Goal: Task Accomplishment & Management: Manage account settings

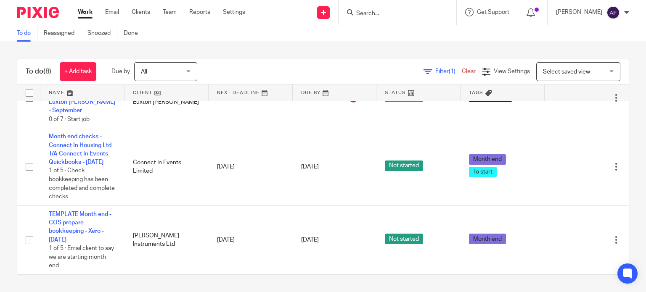
scroll to position [261, 0]
click at [367, 40] on div "To do Reassigned Snoozed Done" at bounding box center [323, 33] width 646 height 17
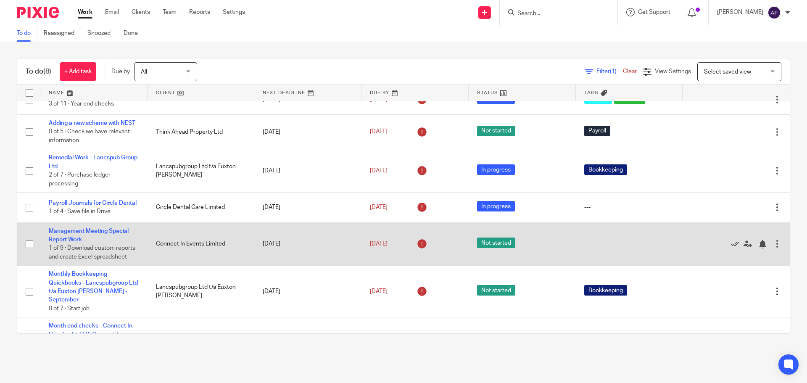
scroll to position [0, 0]
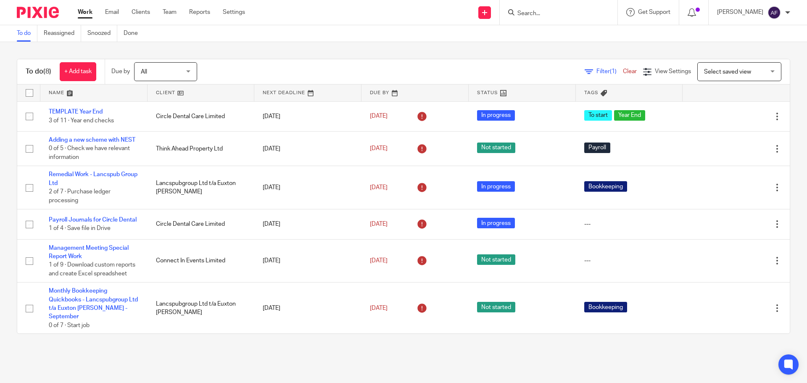
click at [267, 39] on div "To do Reassigned Snoozed Done" at bounding box center [403, 33] width 807 height 17
click at [584, 10] on input "Search" at bounding box center [555, 14] width 76 height 8
type input "doodle"
click button "submit" at bounding box center [0, 0] width 0 height 0
click at [579, 27] on link at bounding box center [582, 39] width 134 height 26
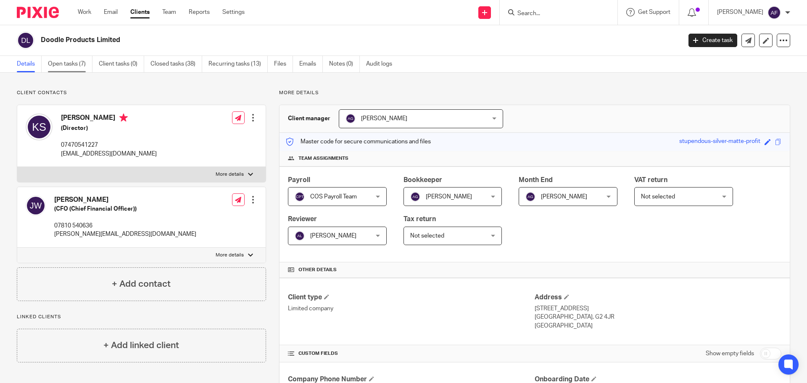
click at [73, 63] on link "Open tasks (7)" at bounding box center [70, 64] width 45 height 16
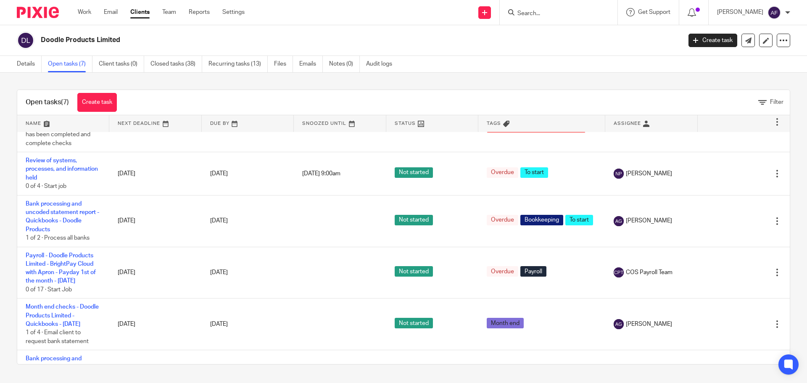
scroll to position [37, 0]
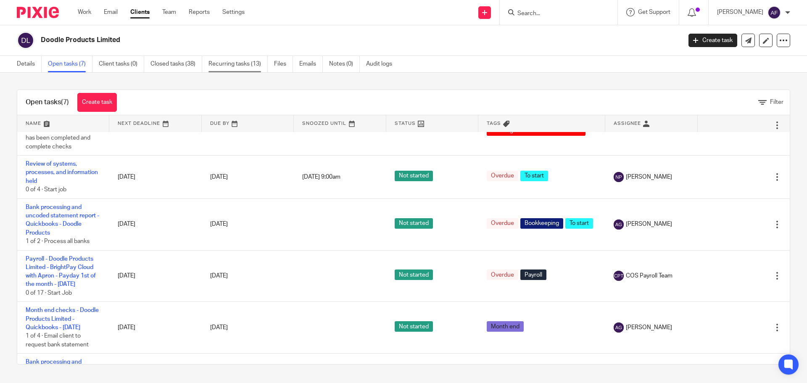
click at [246, 63] on link "Recurring tasks (13)" at bounding box center [238, 64] width 59 height 16
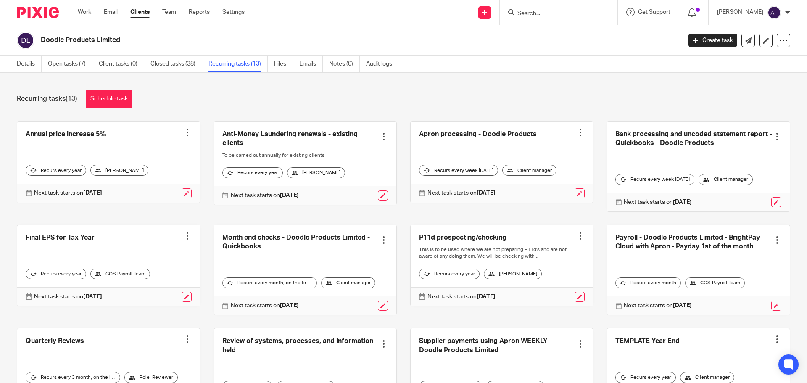
click at [464, 150] on link at bounding box center [502, 162] width 183 height 81
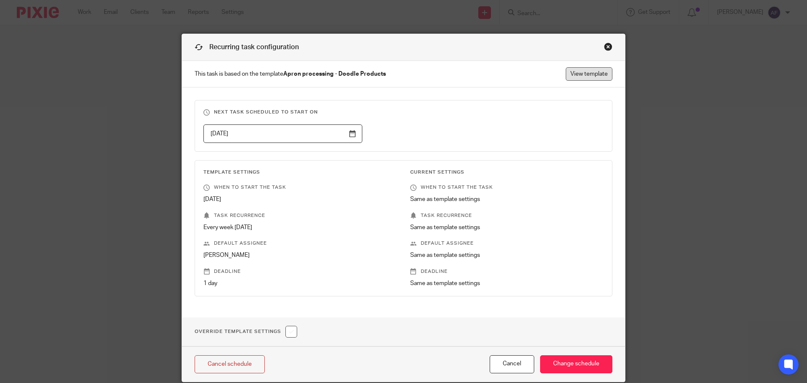
click at [599, 75] on link "View template" at bounding box center [589, 73] width 47 height 13
click at [606, 45] on div "Close this dialog window" at bounding box center [608, 46] width 8 height 8
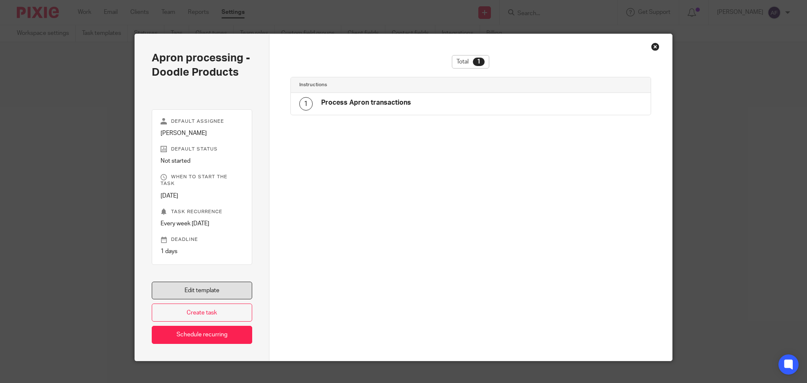
click at [212, 290] on link "Edit template" at bounding box center [202, 291] width 101 height 18
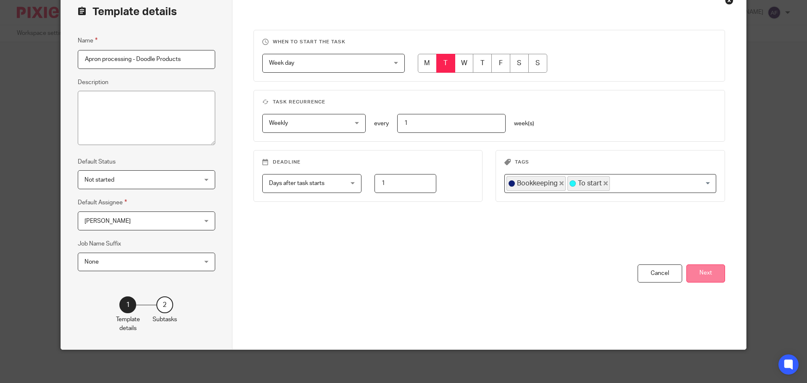
scroll to position [47, 0]
click at [715, 271] on button "Next" at bounding box center [706, 273] width 39 height 18
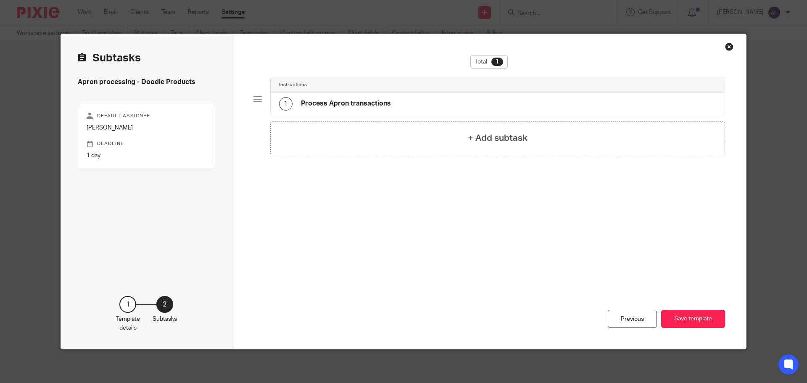
click at [344, 107] on h4 "Process Apron transactions" at bounding box center [346, 103] width 90 height 9
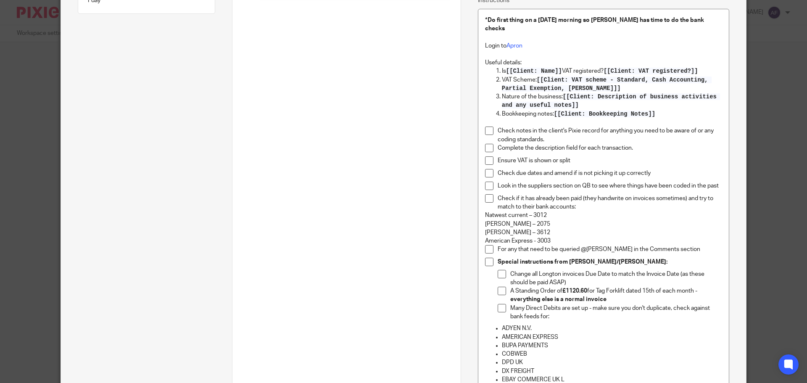
scroll to position [168, 0]
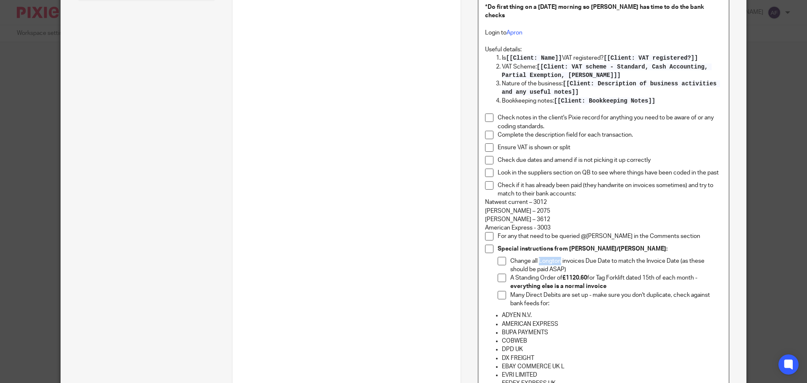
drag, startPoint x: 559, startPoint y: 253, endPoint x: 537, endPoint y: 249, distance: 22.1
click at [537, 257] on p "Change all Longton invoices Due Date to match the Invoice Date (as these should…" at bounding box center [617, 265] width 212 height 17
click at [574, 257] on p "Change all Longton invoices Due Date to match the Invoice Date (as these should…" at bounding box center [617, 265] width 212 height 17
drag, startPoint x: 583, startPoint y: 251, endPoint x: 536, endPoint y: 254, distance: 47.1
click at [536, 257] on p "Change all Longton invoices Due Date to match the Invoice Date (as these should…" at bounding box center [617, 265] width 212 height 17
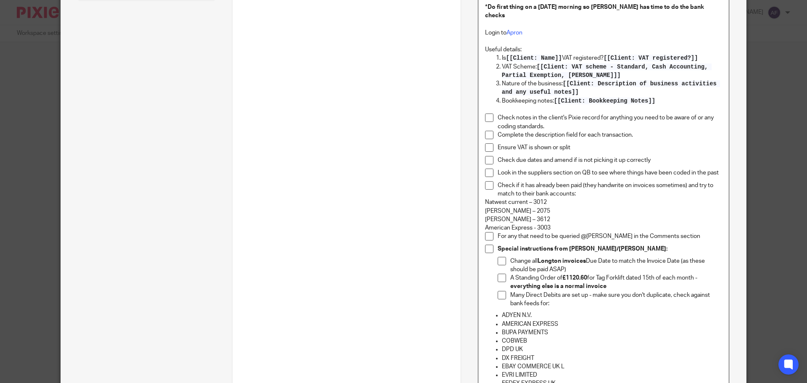
click at [576, 262] on p "Change all Longton invoices Due Date to match the Invoice Date (as these should…" at bounding box center [617, 265] width 212 height 17
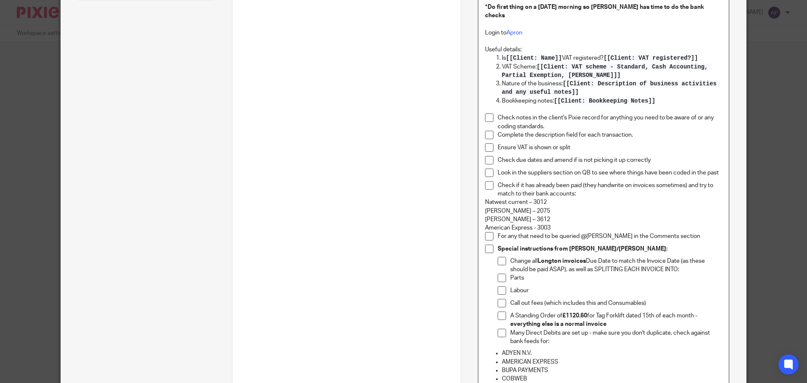
click at [677, 262] on p "Change all Longton invoices Due Date to match the Invoice Date (as these should…" at bounding box center [617, 265] width 212 height 17
drag, startPoint x: 661, startPoint y: 291, endPoint x: 491, endPoint y: 269, distance: 172.1
click at [491, 269] on li "Special instructions from Kabir/James: Change all Longton invoices Due Date to …" at bounding box center [603, 297] width 237 height 104
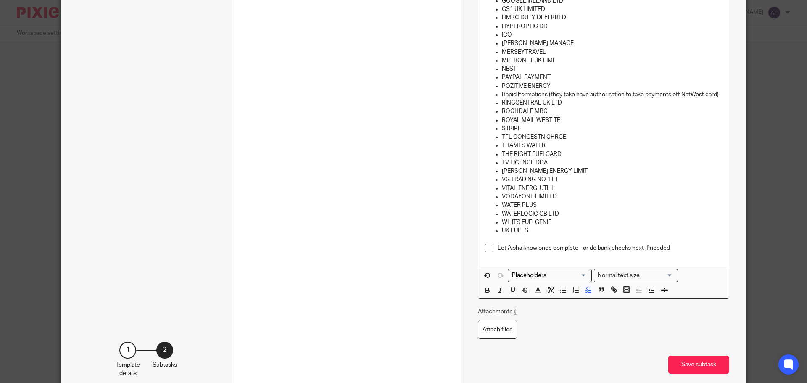
scroll to position [652, 0]
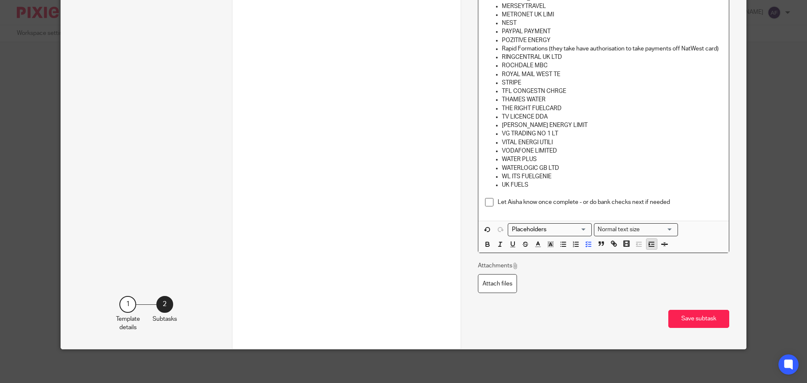
click at [652, 247] on icon "button" at bounding box center [652, 245] width 8 height 8
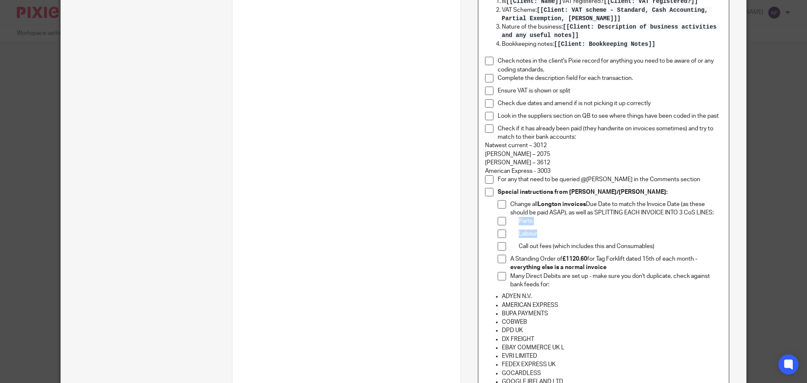
scroll to position [222, 0]
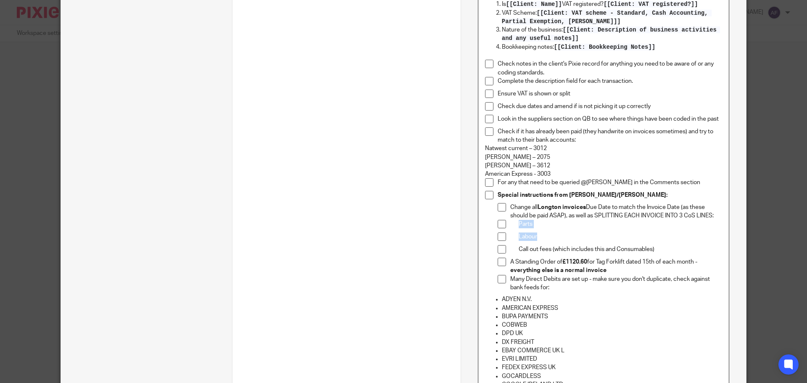
click at [660, 246] on div "Call out fees (which includes this and Consumables)" at bounding box center [617, 251] width 212 height 13
drag, startPoint x: 664, startPoint y: 239, endPoint x: 516, endPoint y: 218, distance: 149.5
click at [516, 218] on ul "Change all Longton invoices Due Date to match the Invoice Date (as these should…" at bounding box center [610, 247] width 225 height 89
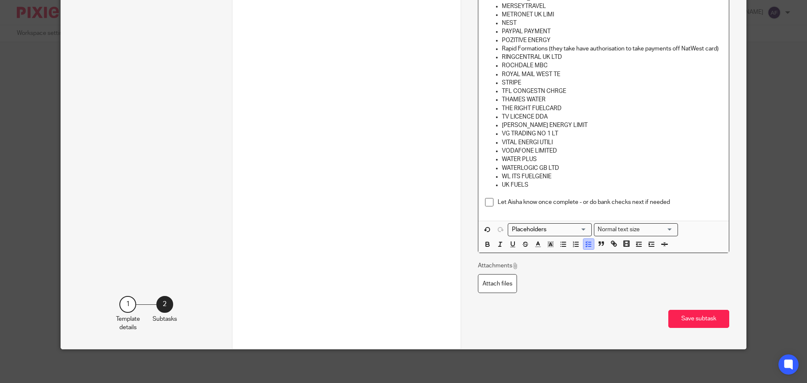
click at [585, 246] on icon "button" at bounding box center [589, 245] width 8 height 8
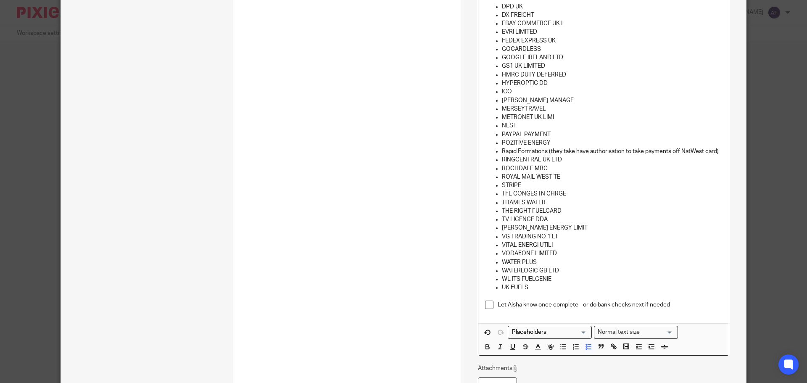
scroll to position [520, 0]
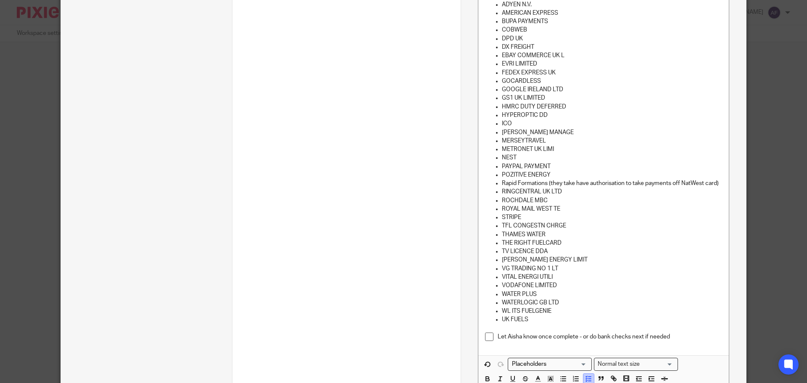
click at [587, 375] on icon "button" at bounding box center [589, 379] width 8 height 8
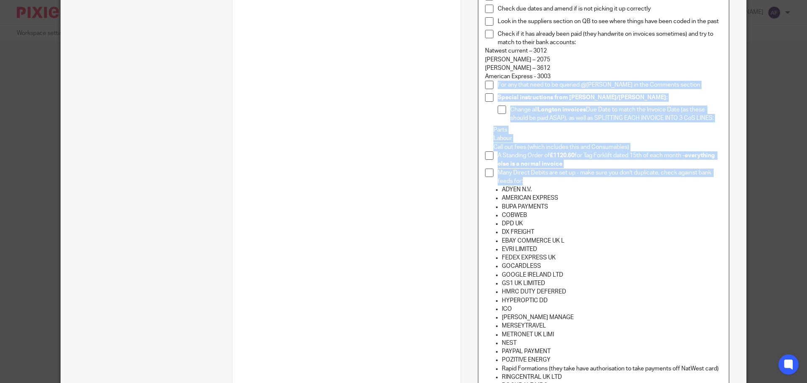
scroll to position [309, 0]
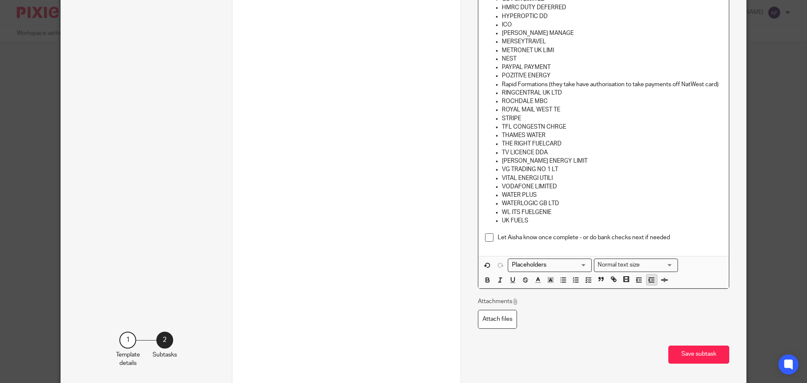
click at [648, 281] on icon "button" at bounding box center [652, 280] width 8 height 8
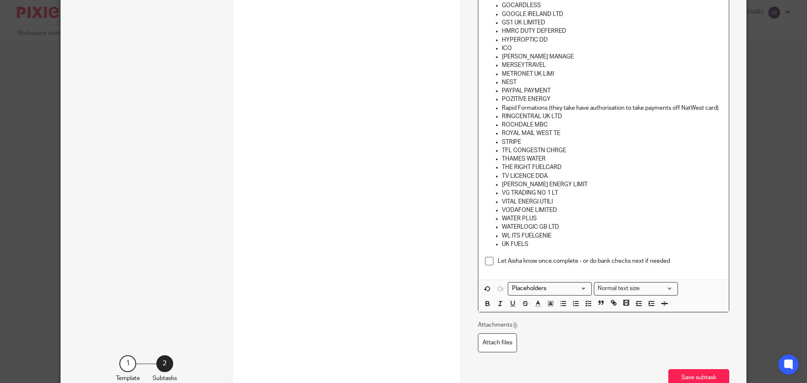
scroll to position [604, 0]
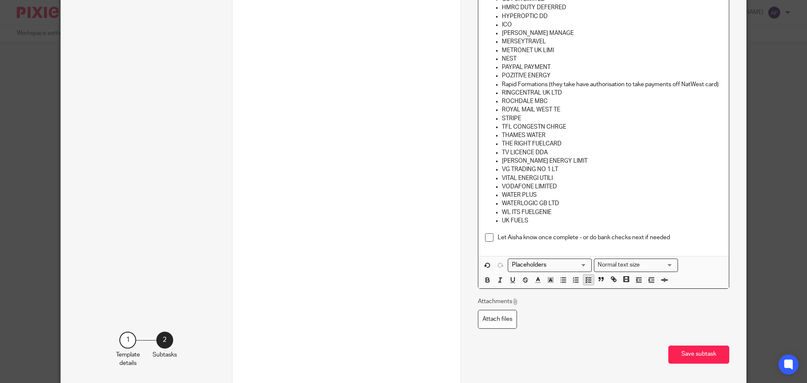
click at [589, 282] on line "button" at bounding box center [590, 282] width 3 height 0
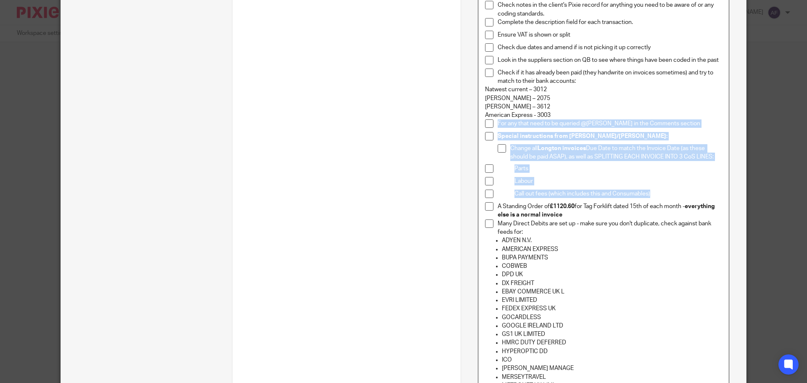
scroll to position [267, 0]
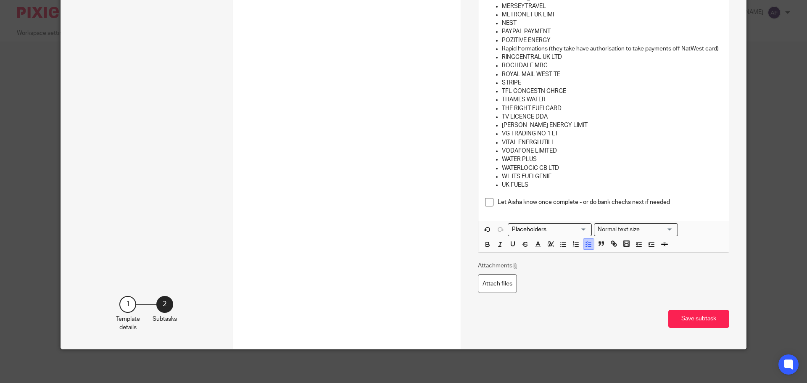
click at [586, 244] on polyline "button" at bounding box center [586, 244] width 1 height 1
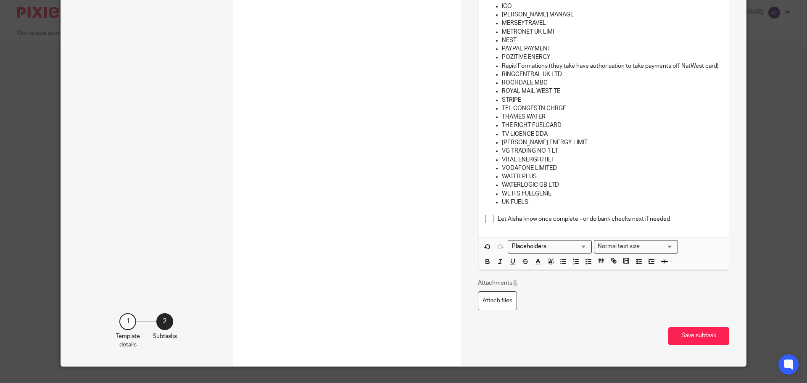
scroll to position [640, 0]
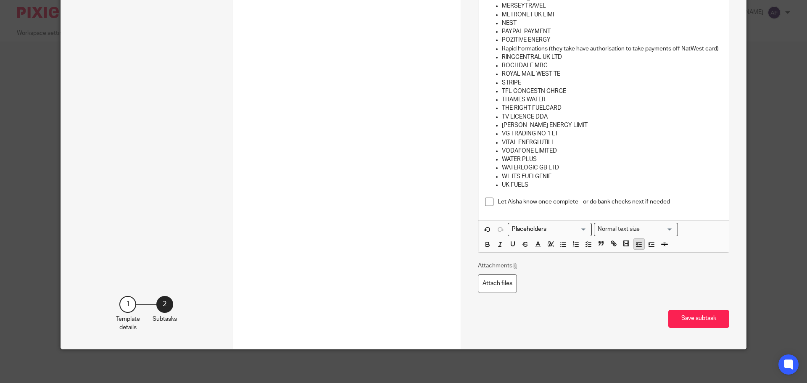
click at [636, 245] on icon "button" at bounding box center [639, 245] width 8 height 8
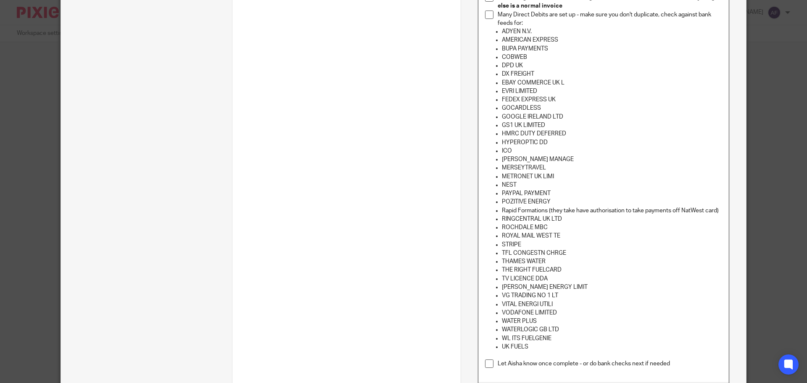
scroll to position [562, 0]
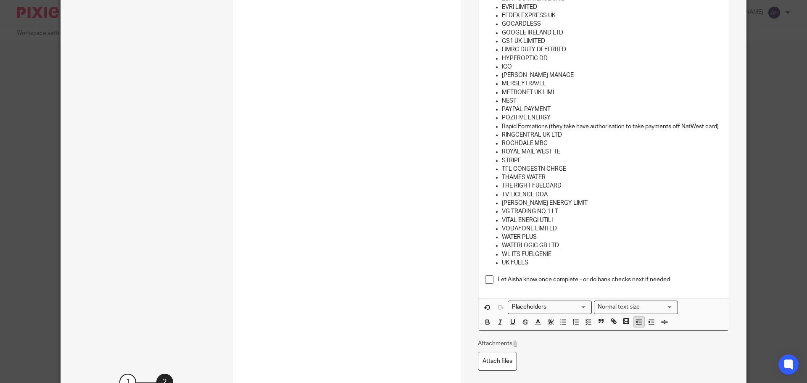
click at [639, 323] on icon "button" at bounding box center [639, 322] width 8 height 8
click at [585, 323] on icon "button" at bounding box center [589, 322] width 8 height 8
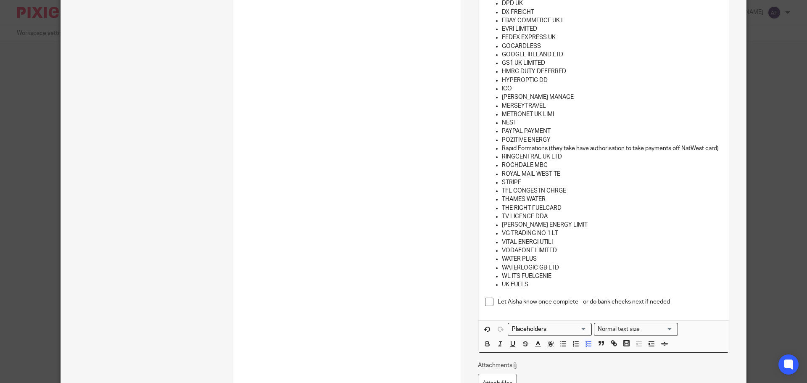
scroll to position [604, 0]
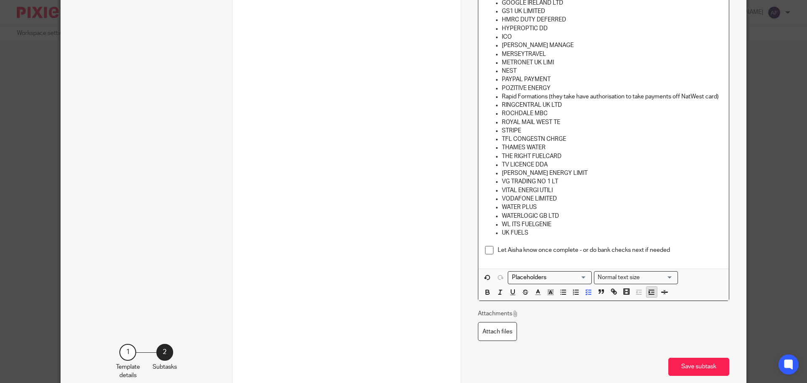
click at [651, 294] on icon "button" at bounding box center [652, 292] width 8 height 8
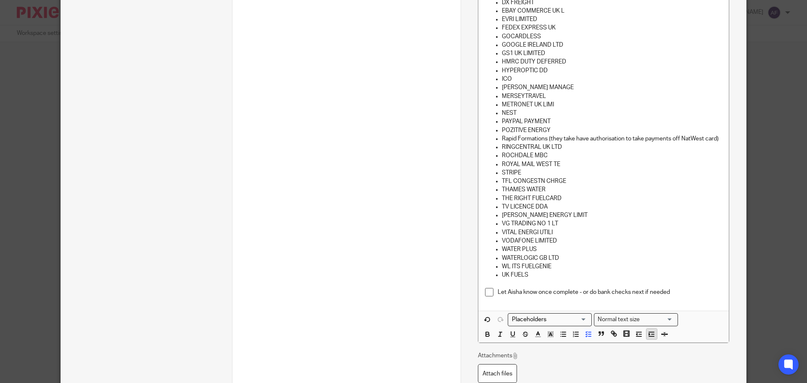
click at [650, 333] on icon "button" at bounding box center [652, 335] width 8 height 8
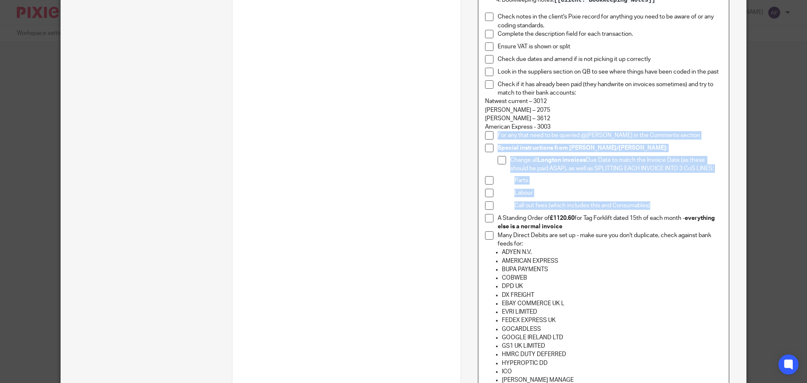
scroll to position [267, 0]
click at [630, 190] on p "Labour" at bounding box center [619, 194] width 208 height 8
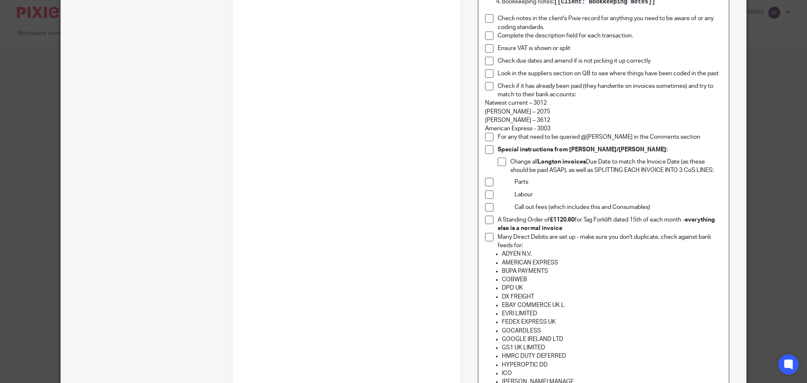
click at [655, 250] on p "ADYEN N.V." at bounding box center [612, 254] width 220 height 8
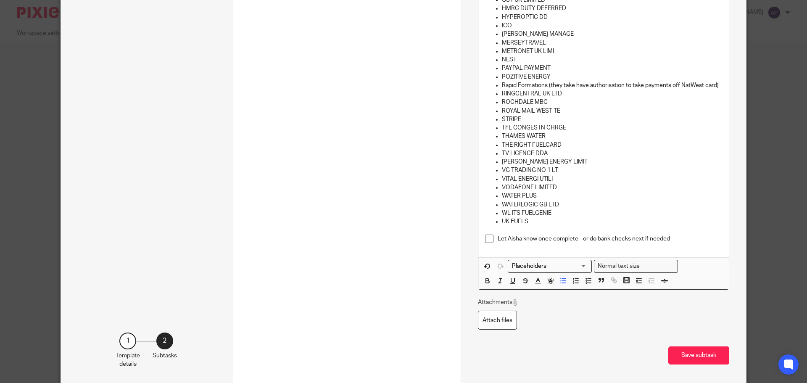
scroll to position [646, 0]
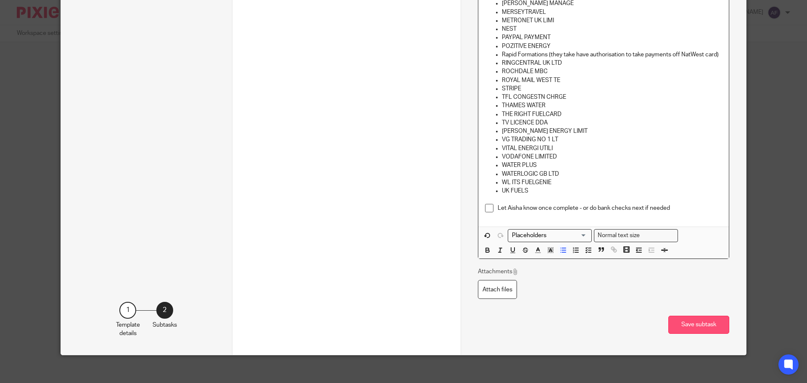
click at [671, 316] on button "Save subtask" at bounding box center [699, 325] width 61 height 18
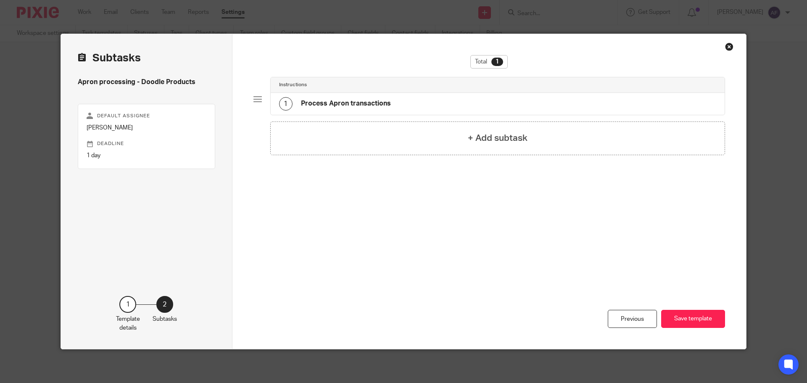
scroll to position [0, 0]
click at [682, 314] on button "Save template" at bounding box center [693, 319] width 64 height 18
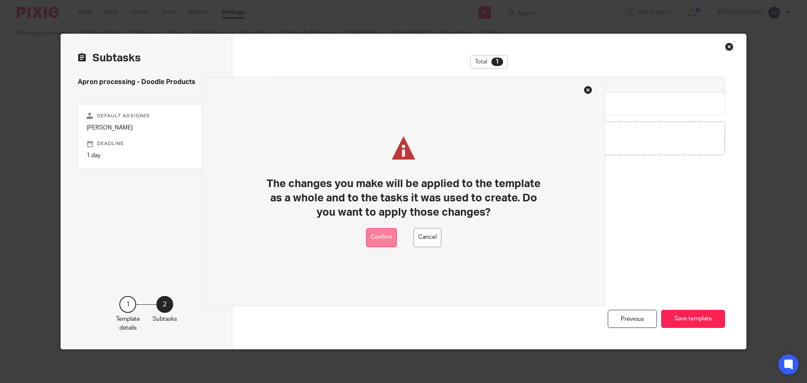
click at [389, 238] on button "Confirm" at bounding box center [381, 237] width 31 height 19
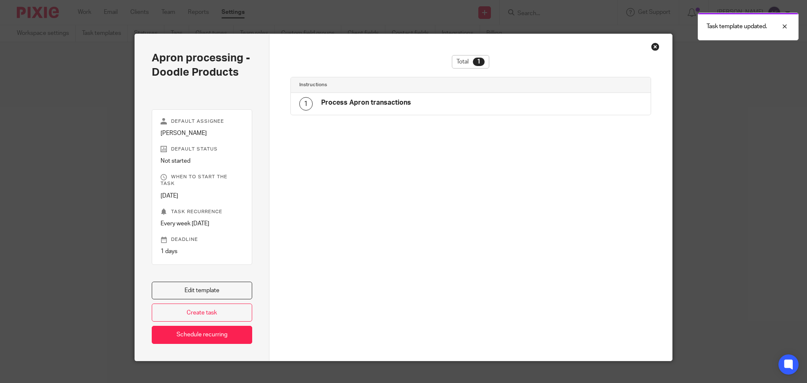
click at [651, 45] on div "Close this dialog window" at bounding box center [655, 46] width 8 height 8
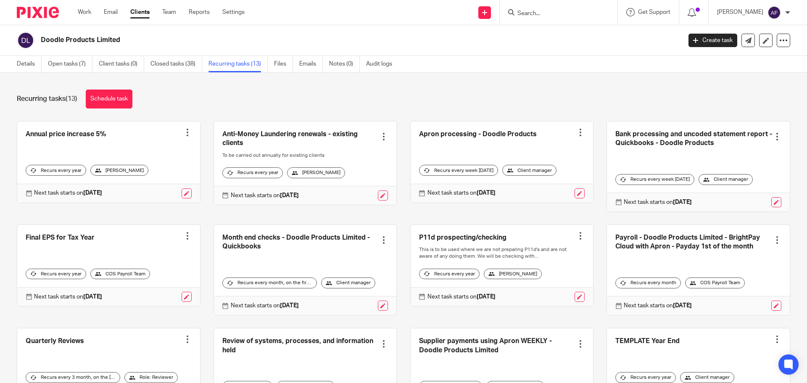
click at [454, 99] on div "Recurring tasks (13) Schedule task" at bounding box center [404, 99] width 774 height 19
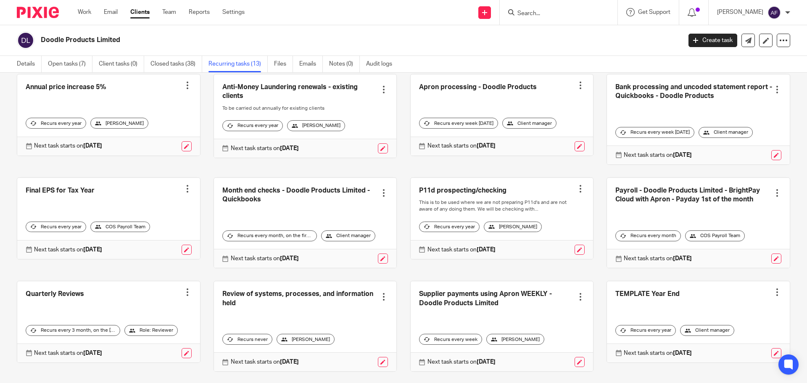
scroll to position [160, 0]
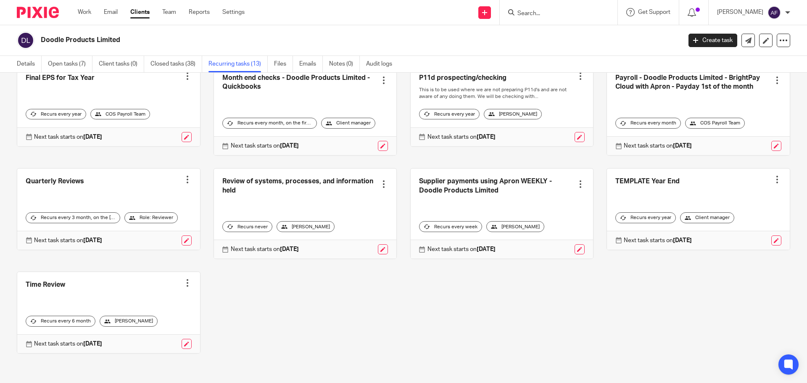
click at [517, 194] on link at bounding box center [502, 214] width 183 height 90
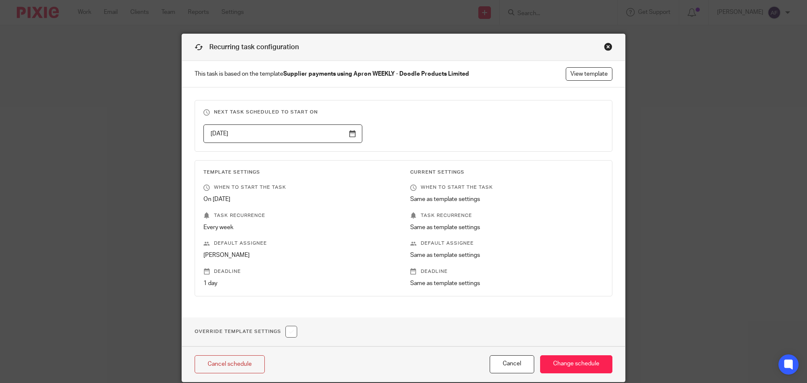
click at [582, 62] on p "This task is based on the template Supplier payments using Apron WEEKLY - Doodl…" at bounding box center [403, 74] width 443 height 26
click at [583, 70] on link "View template" at bounding box center [589, 73] width 47 height 13
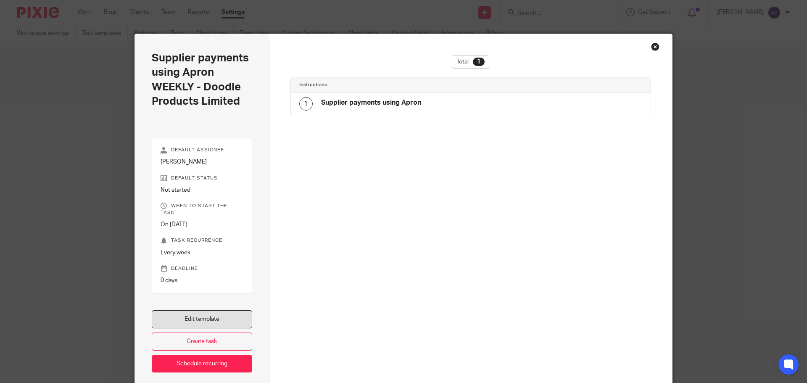
click at [212, 318] on link "Edit template" at bounding box center [202, 319] width 101 height 18
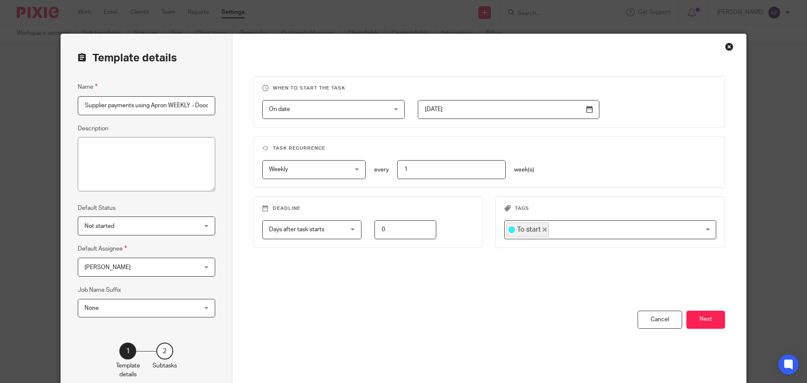
scroll to position [0, 54]
click at [705, 325] on button "Next" at bounding box center [706, 320] width 39 height 18
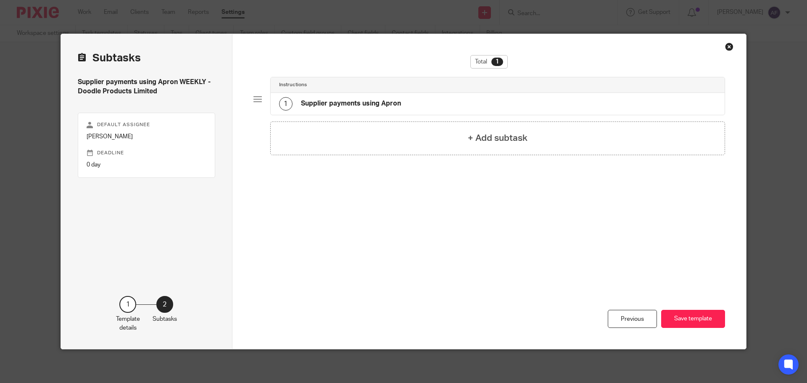
click at [344, 101] on h4 "Supplier payments using Apron" at bounding box center [351, 103] width 100 height 9
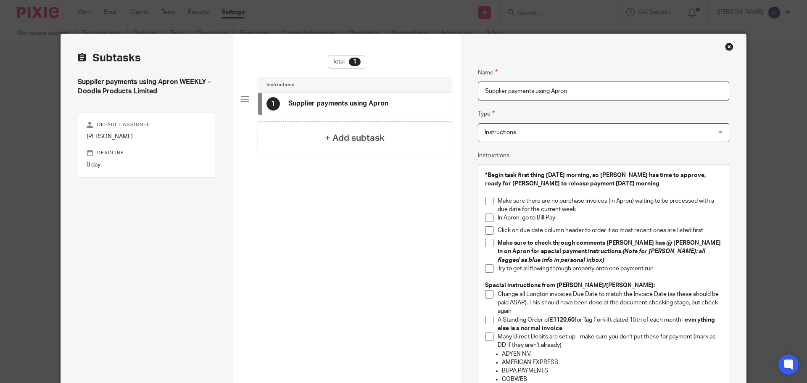
click at [725, 46] on div "Close this dialog window" at bounding box center [729, 46] width 8 height 8
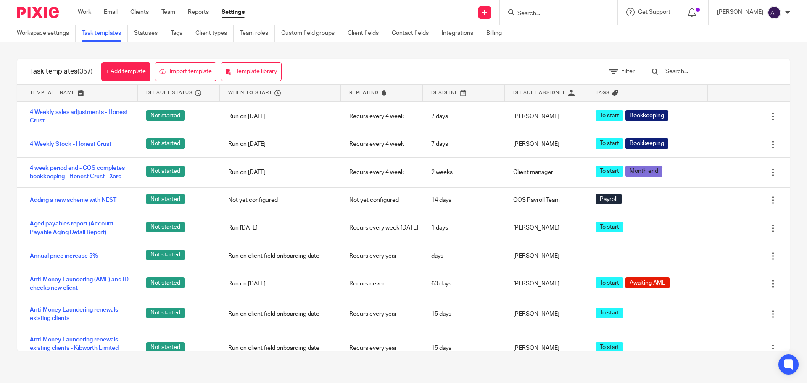
click at [513, 52] on div "Task templates (357) + Add template Import template Template library Filter Tem…" at bounding box center [403, 205] width 807 height 326
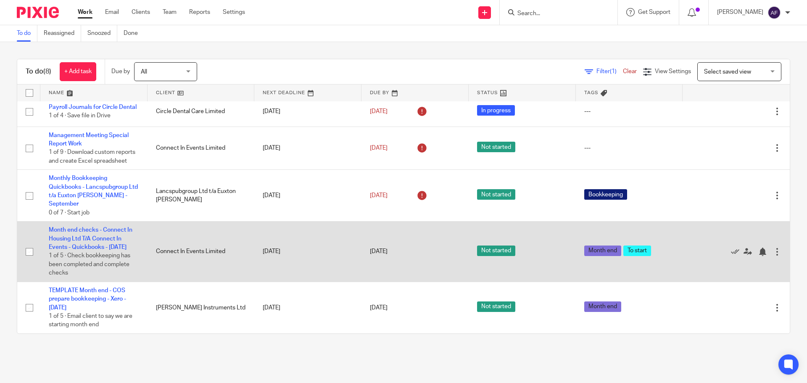
scroll to position [50, 0]
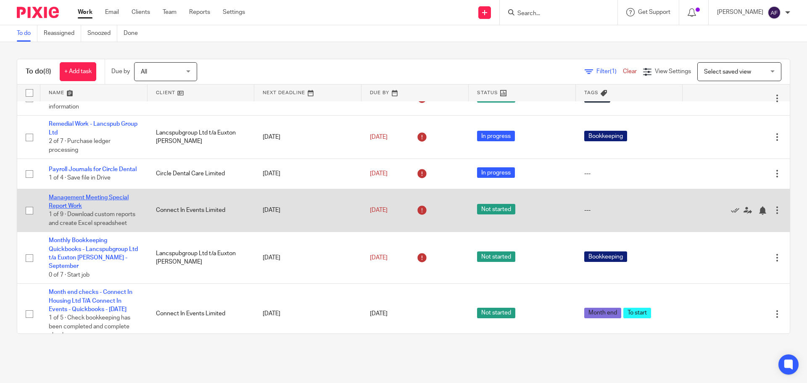
click at [93, 209] on link "Management Meeting Special Report Work" at bounding box center [89, 202] width 80 height 14
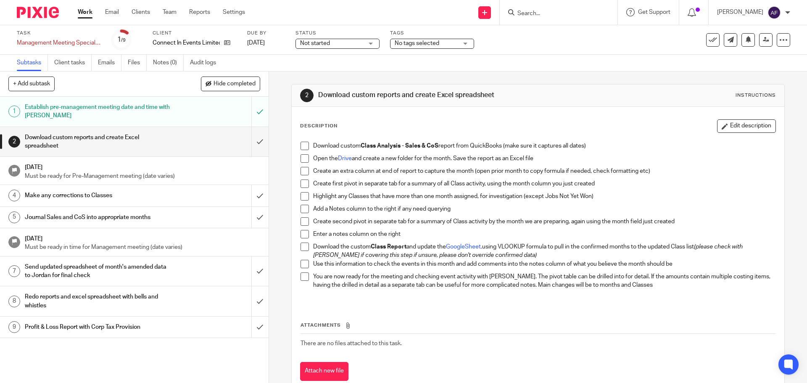
click at [519, 139] on div "Download custom Class Analysis - Sales & CoS report from QuickBooks (make sure …" at bounding box center [537, 221] width 483 height 167
click at [489, 176] on div "Create an extra column at end of report to capture the month (open prior month …" at bounding box center [544, 173] width 462 height 13
click at [494, 164] on div "Open the Drive and create a new folder for the month. Save the report as an Exc…" at bounding box center [544, 160] width 462 height 13
click at [373, 38] on div "Status Not started Not started Not started In progress 1" at bounding box center [338, 40] width 84 height 20
click at [372, 46] on div "Not started Not started" at bounding box center [338, 44] width 84 height 10
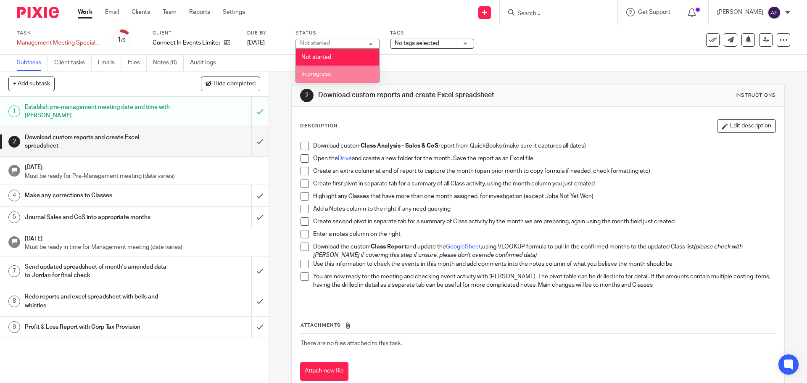
click at [343, 77] on li "In progress" at bounding box center [337, 74] width 83 height 17
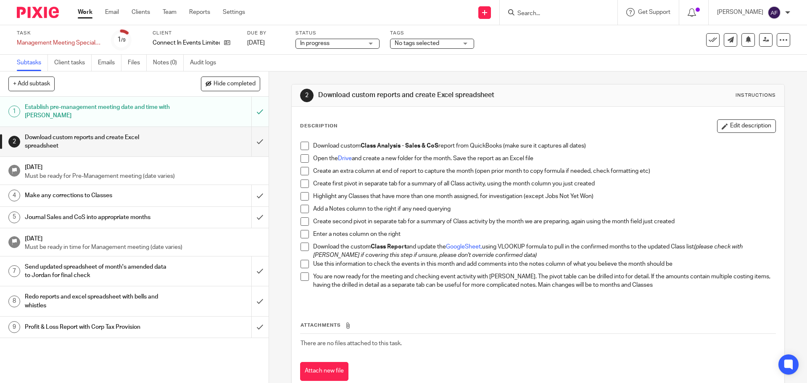
click at [534, 124] on div "Description Edit description" at bounding box center [538, 125] width 476 height 13
click at [349, 161] on p "Open the Drive and create a new folder for the month. Save the report as an Exc…" at bounding box center [544, 158] width 462 height 8
click at [349, 159] on link "Drive" at bounding box center [345, 159] width 14 height 6
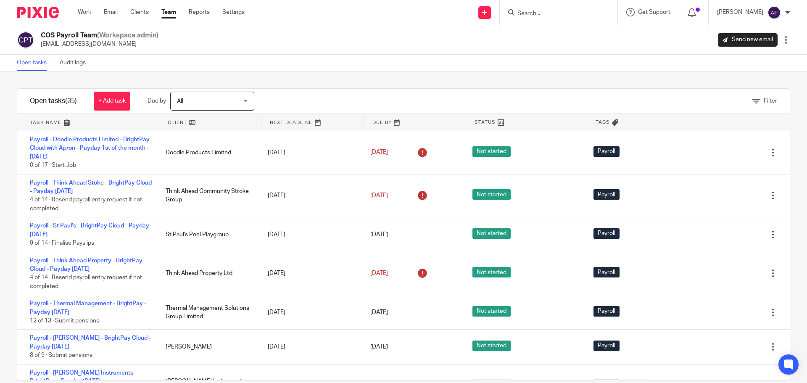
click at [175, 116] on link at bounding box center [210, 122] width 102 height 17
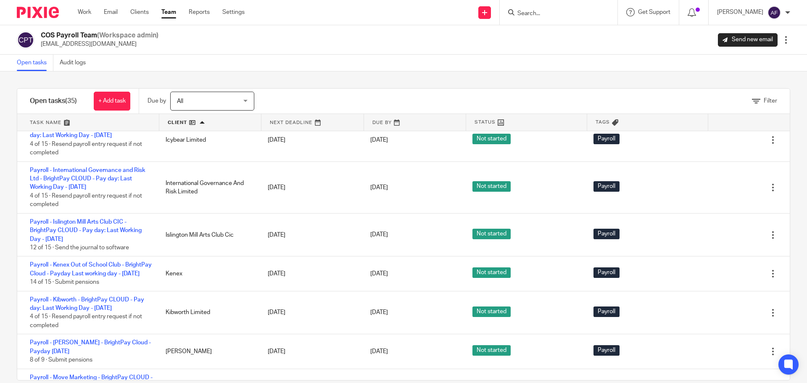
scroll to position [757, 0]
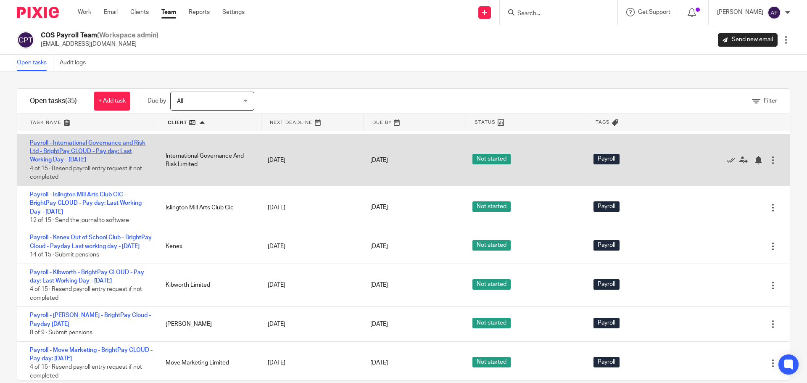
click at [106, 160] on link "Payroll - International Governance and Risk Ltd - BrightPay CLOUD - Pay day: La…" at bounding box center [88, 151] width 116 height 23
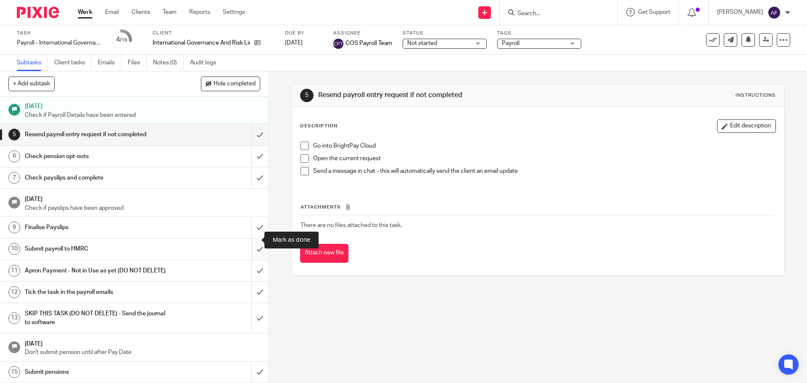
scroll to position [81, 0]
